Goal: Task Accomplishment & Management: Use online tool/utility

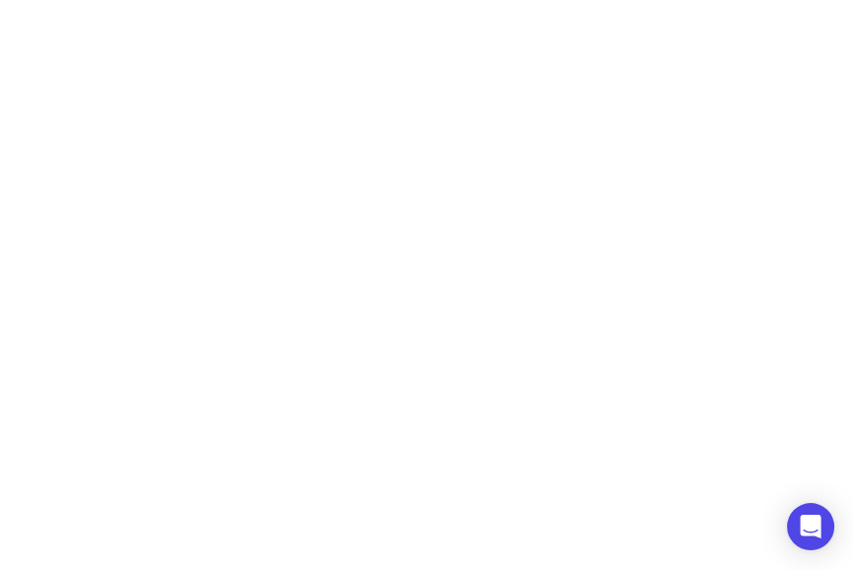
click at [848, 0] on html at bounding box center [427, 0] width 854 height 0
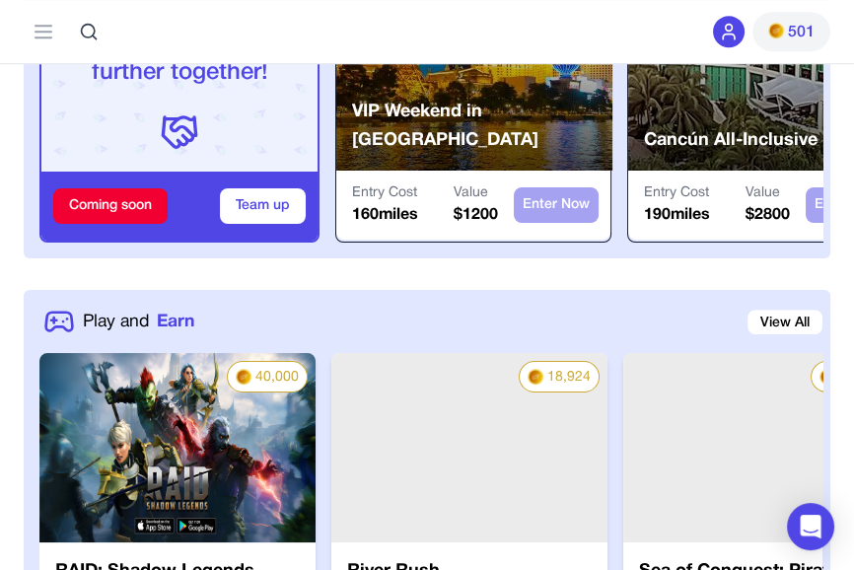
scroll to position [979, 0]
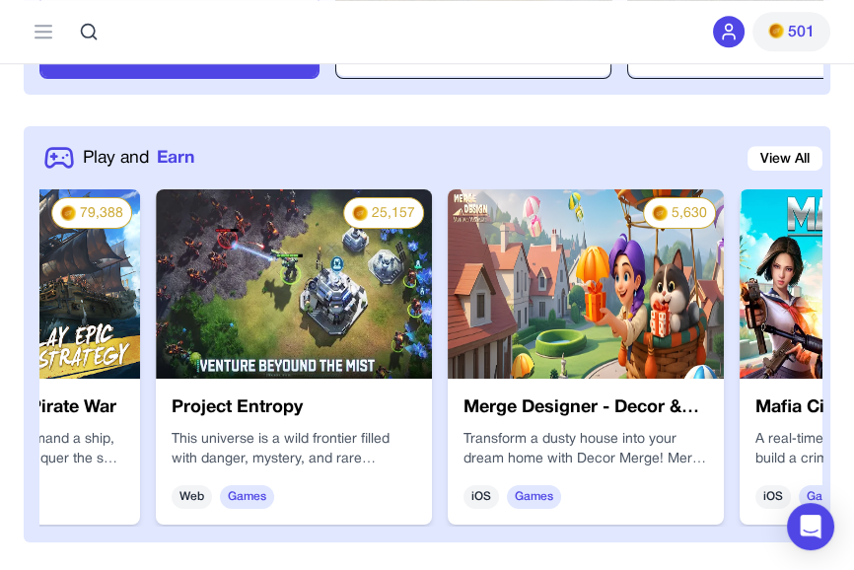
scroll to position [0, 793]
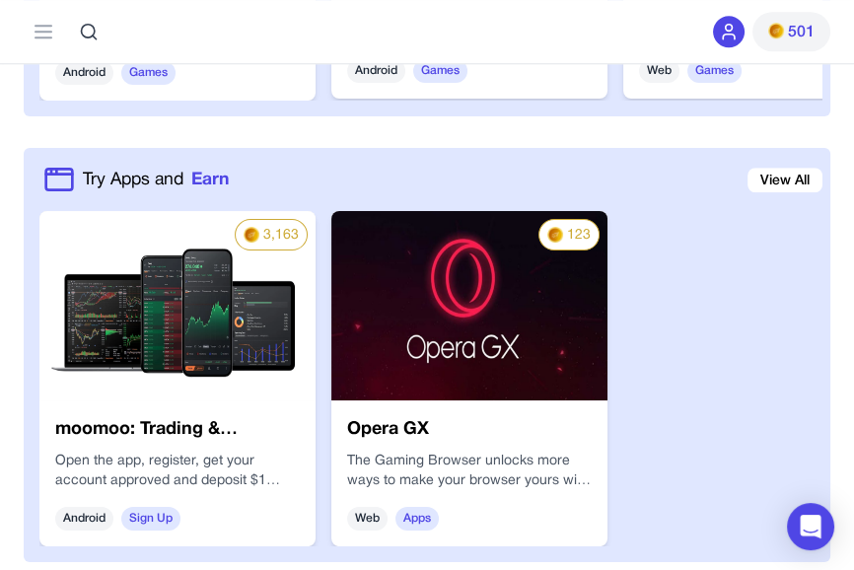
scroll to position [1560, 0]
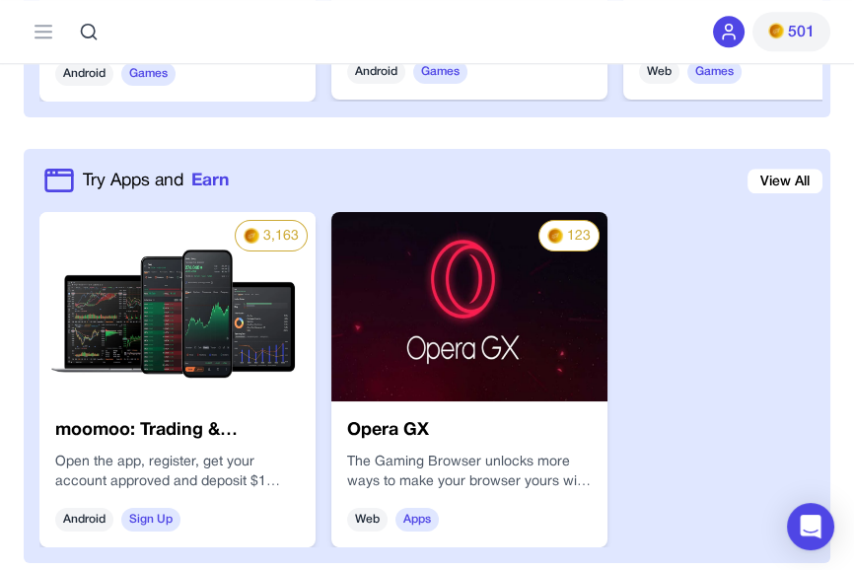
click at [95, 257] on img at bounding box center [177, 306] width 276 height 189
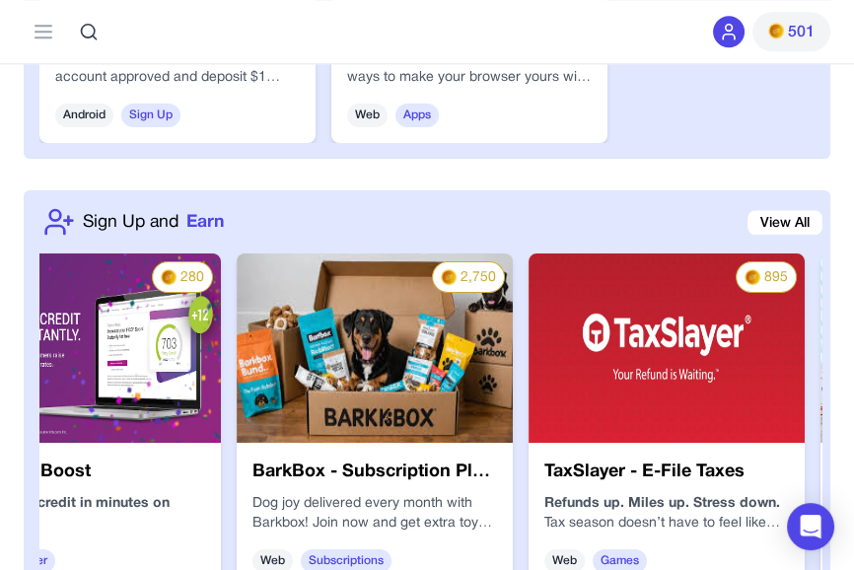
scroll to position [0, 95]
click at [409, 409] on img at bounding box center [375, 347] width 276 height 189
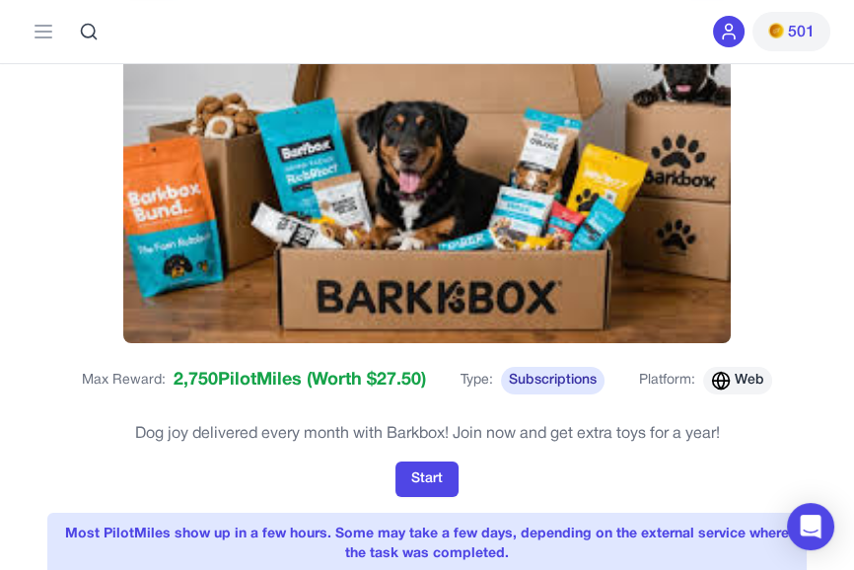
scroll to position [132, 0]
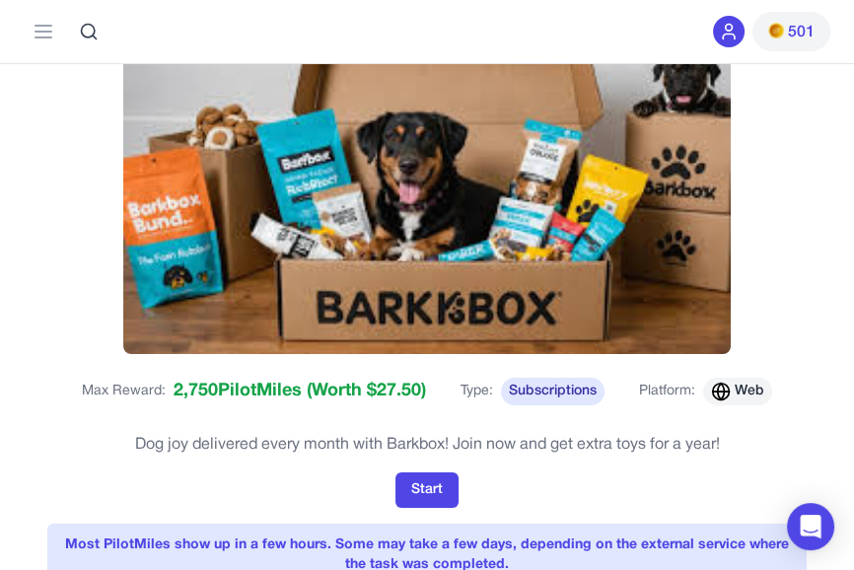
click at [417, 493] on button "Start" at bounding box center [426, 490] width 63 height 36
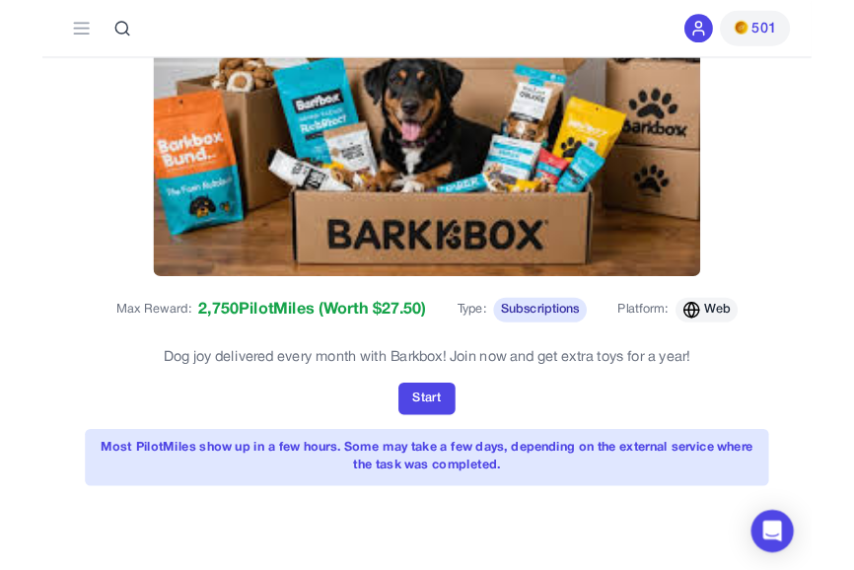
scroll to position [195, 0]
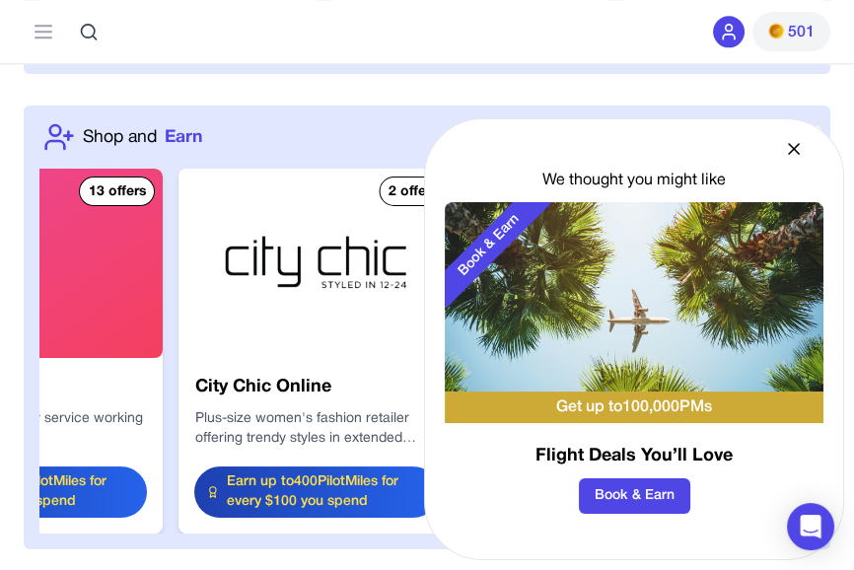
scroll to position [0, 3663]
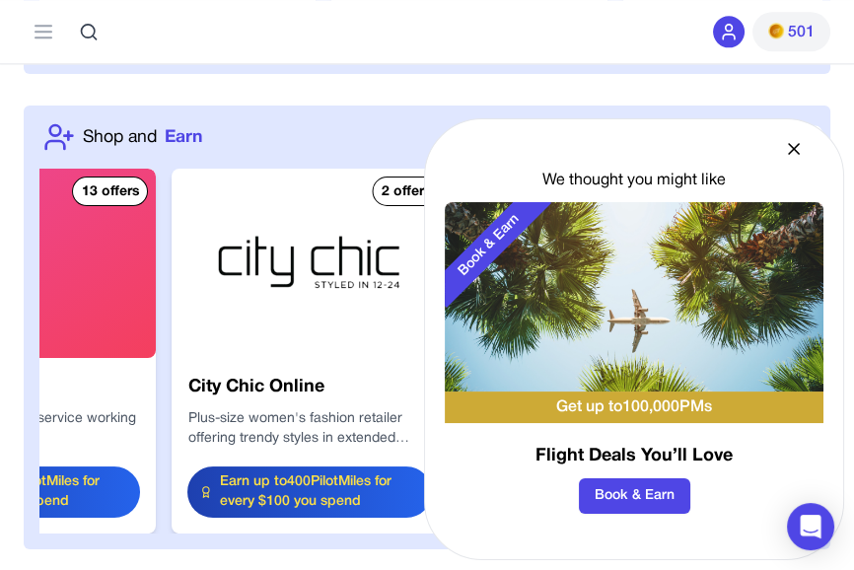
click at [796, 154] on icon at bounding box center [794, 149] width 20 height 20
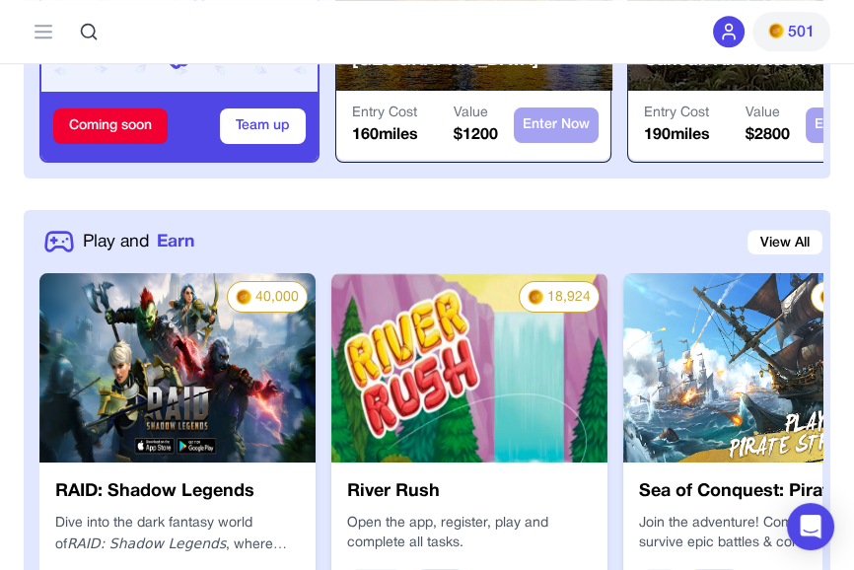
scroll to position [1092, 0]
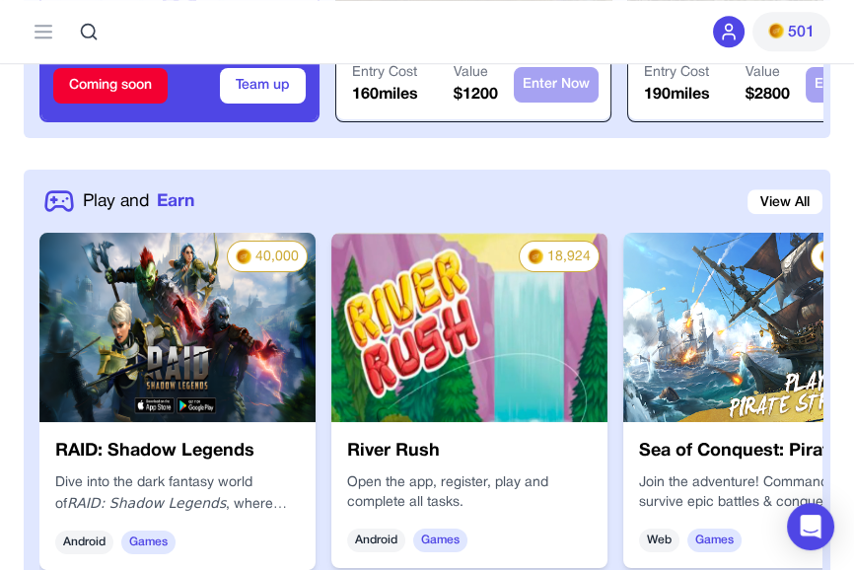
click at [137, 282] on img at bounding box center [177, 327] width 276 height 189
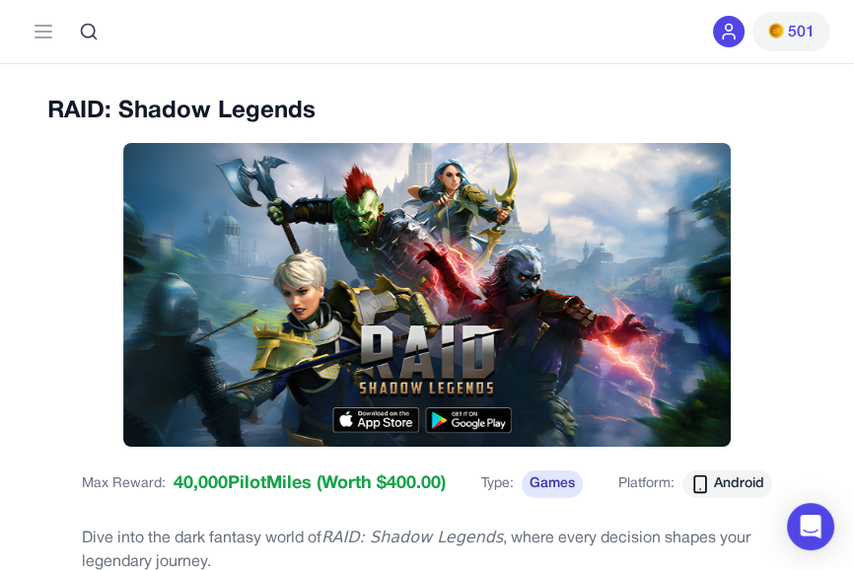
click at [489, 408] on img at bounding box center [427, 295] width 608 height 304
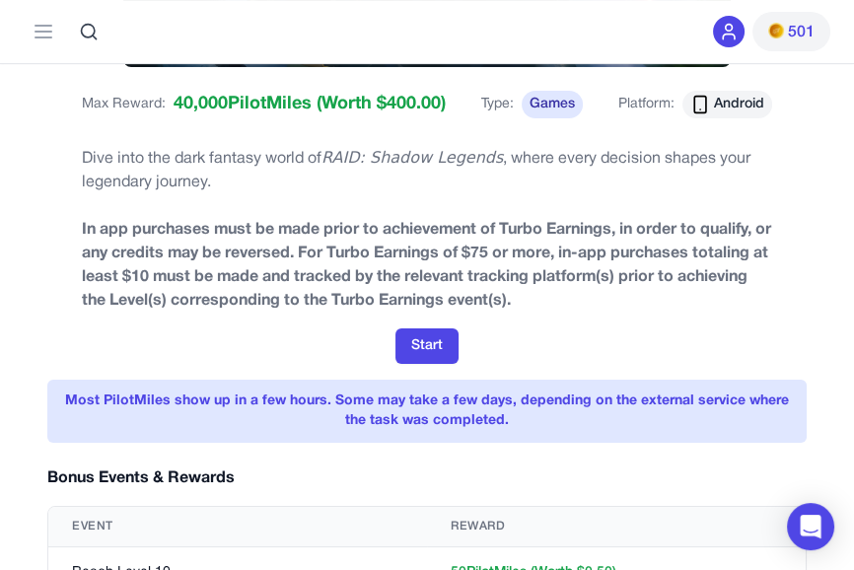
scroll to position [379, 0]
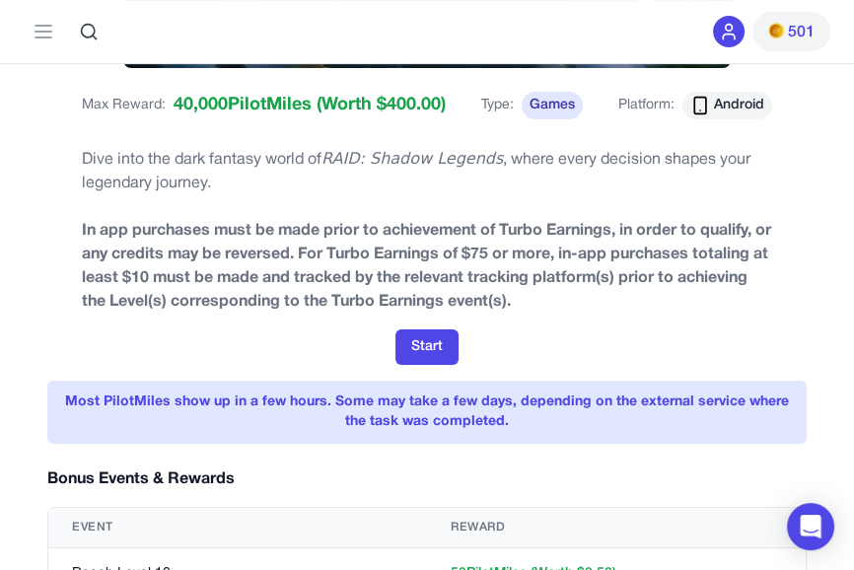
click at [449, 342] on button "Start" at bounding box center [426, 347] width 63 height 36
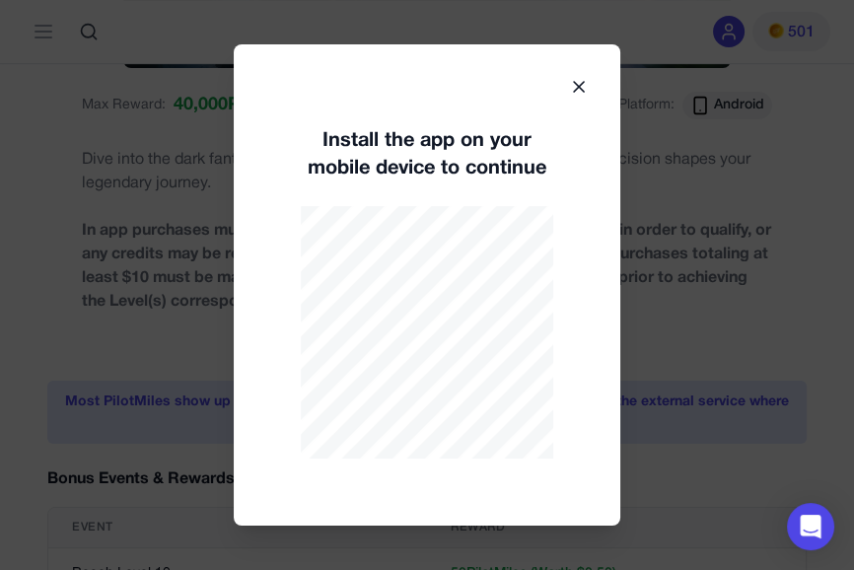
click at [578, 84] on icon at bounding box center [579, 87] width 20 height 20
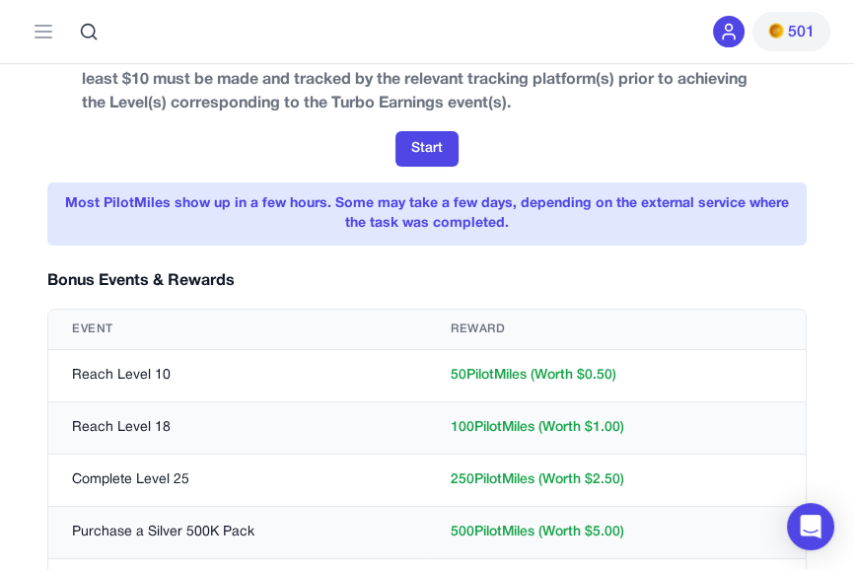
scroll to position [0, 0]
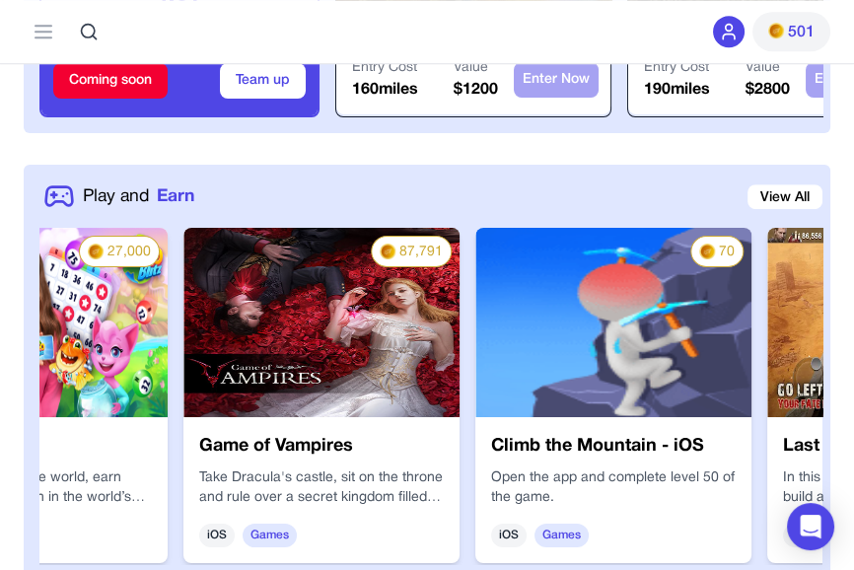
scroll to position [0, 9419]
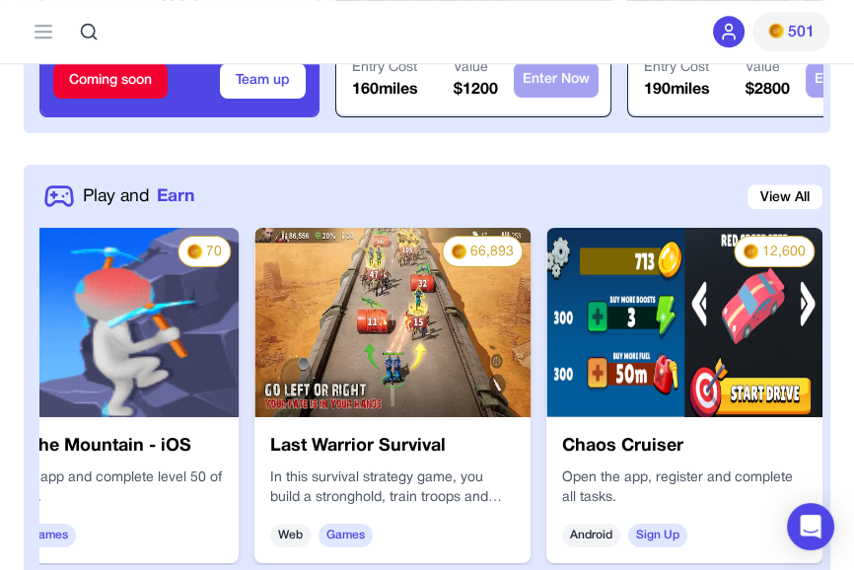
click at [284, 330] on img at bounding box center [392, 322] width 276 height 189
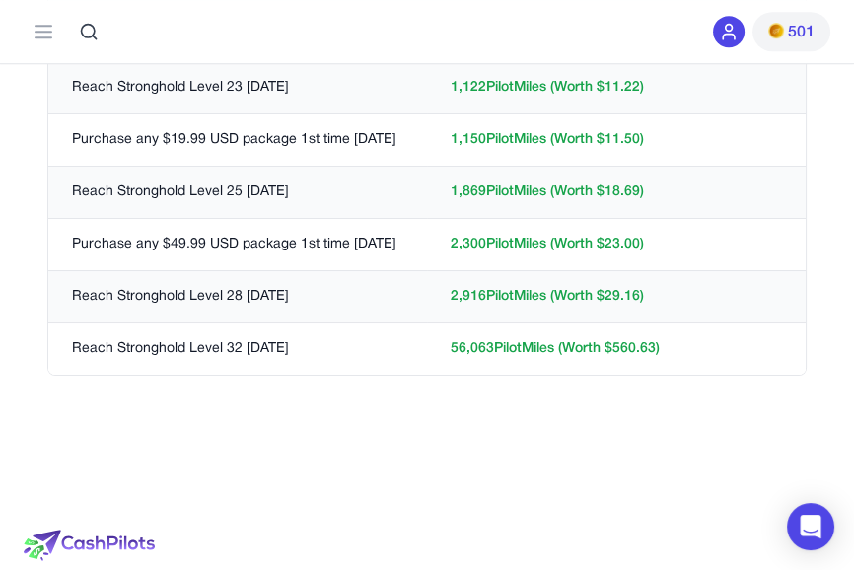
scroll to position [1626, 0]
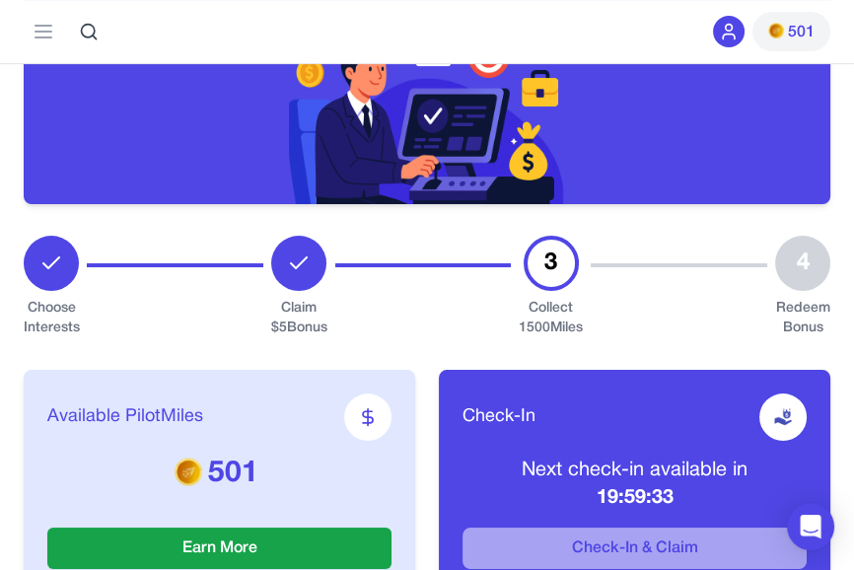
scroll to position [286, 0]
click at [781, 39] on span at bounding box center [776, 31] width 16 height 24
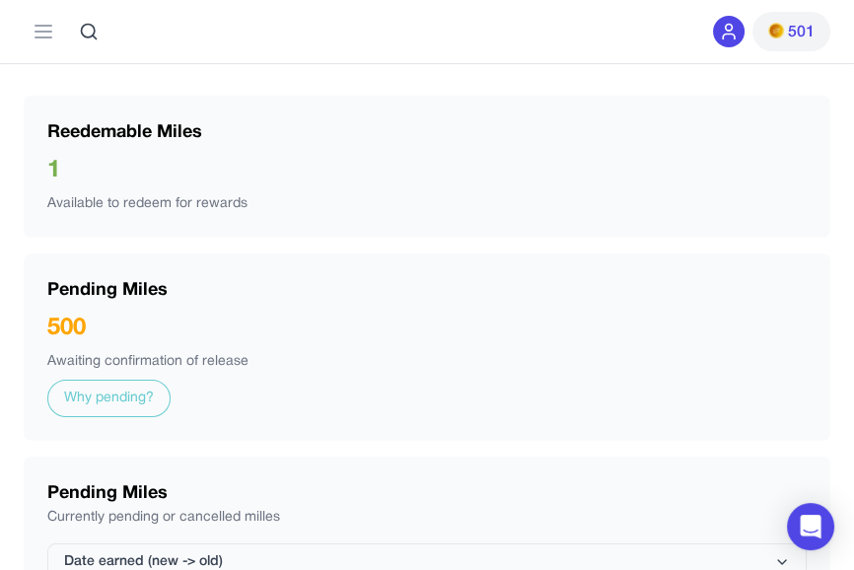
click at [104, 387] on link "Why pending?" at bounding box center [108, 398] width 123 height 37
click at [106, 410] on link "Why pending?" at bounding box center [108, 398] width 123 height 37
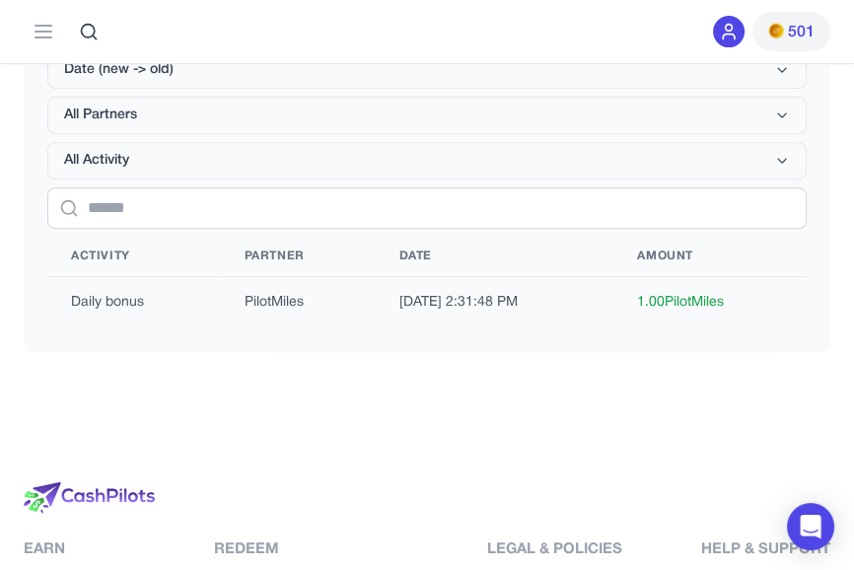
scroll to position [1218, 0]
